Goal: Navigation & Orientation: Find specific page/section

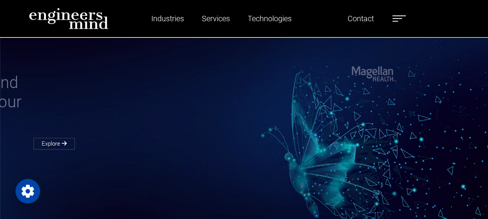
scroll to position [33, 0]
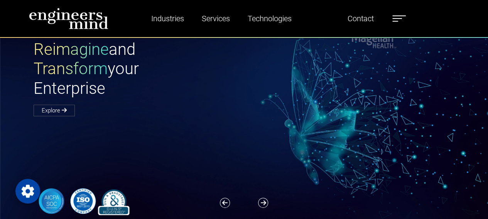
click at [399, 22] on label at bounding box center [400, 19] width 14 height 10
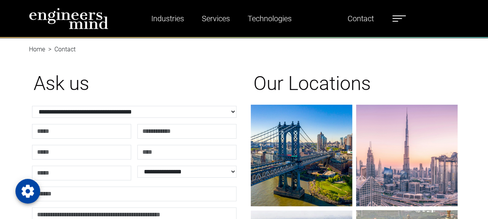
click at [400, 18] on label at bounding box center [400, 19] width 14 height 10
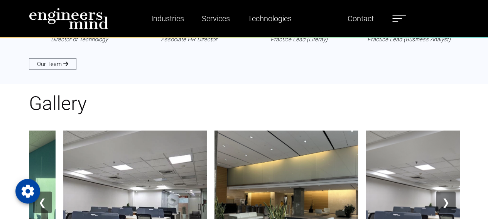
scroll to position [800, 0]
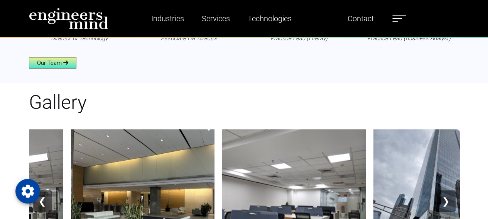
click at [55, 64] on link "Our Team" at bounding box center [52, 63] width 47 height 12
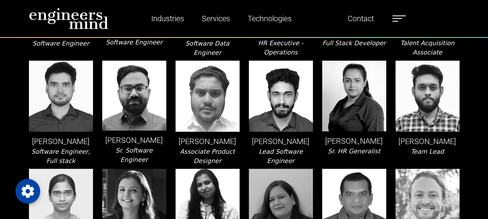
scroll to position [1490, 0]
